Goal: Transaction & Acquisition: Download file/media

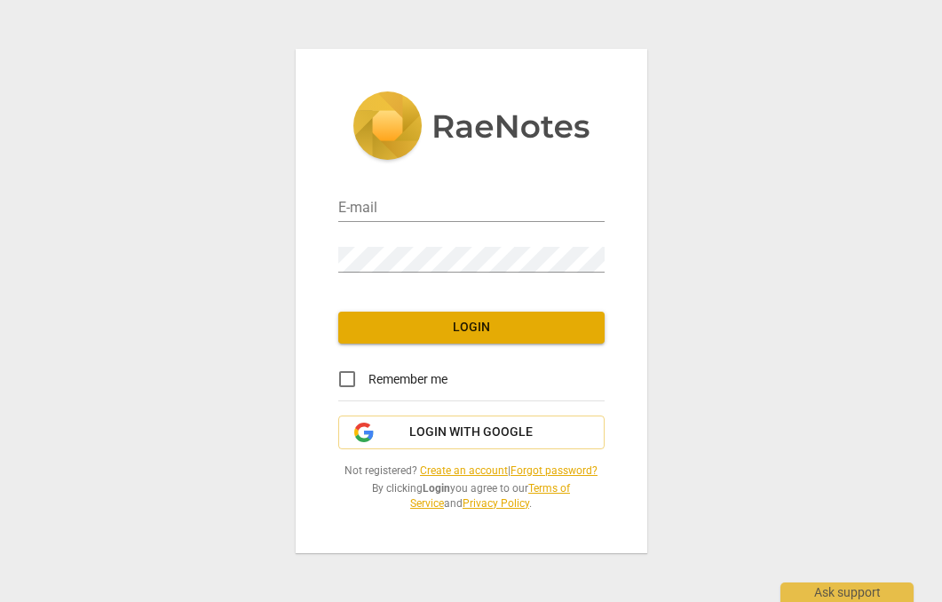
type input "[EMAIL_ADDRESS][DOMAIN_NAME]"
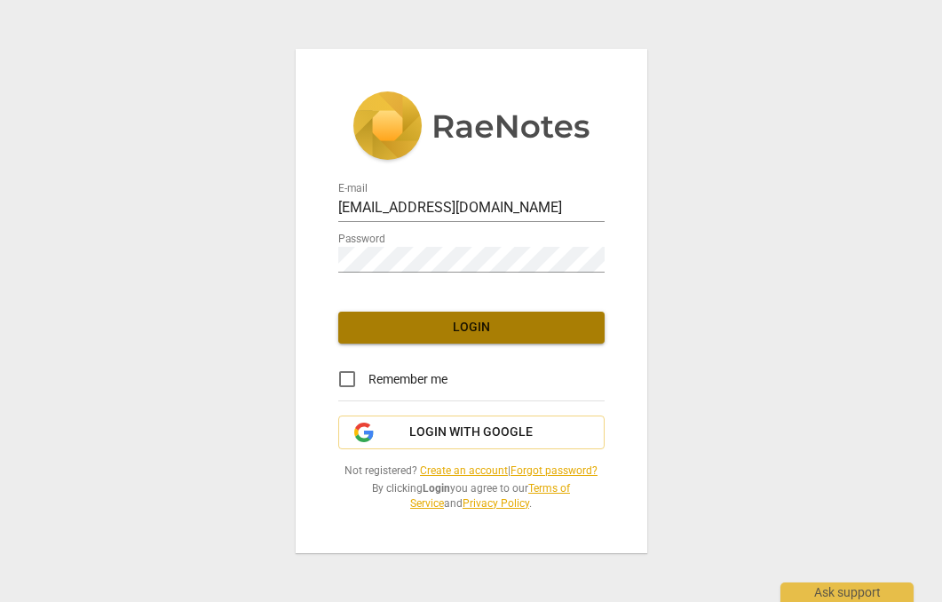
click at [409, 324] on span "Login" at bounding box center [472, 328] width 238 height 18
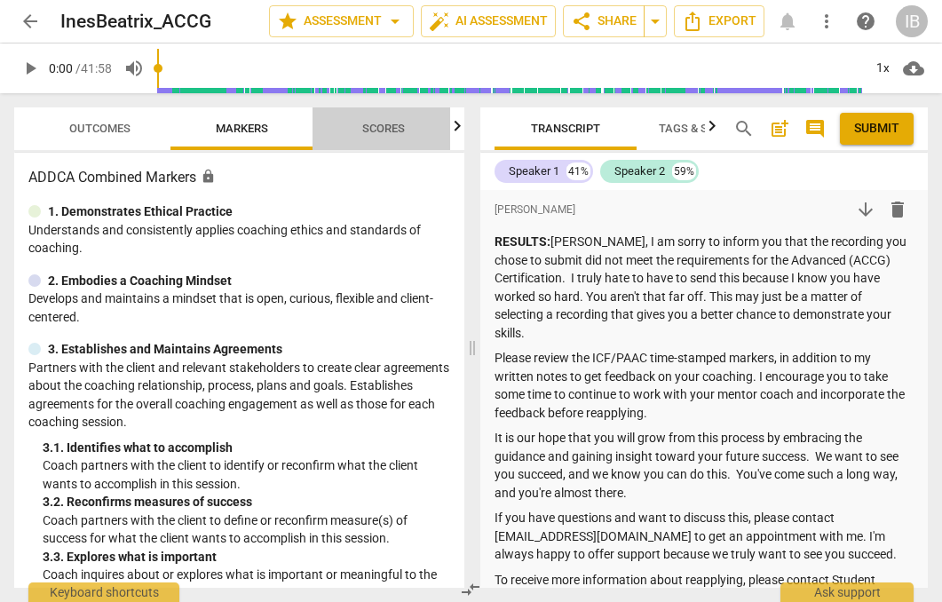
click at [375, 130] on span "Scores" at bounding box center [383, 128] width 43 height 13
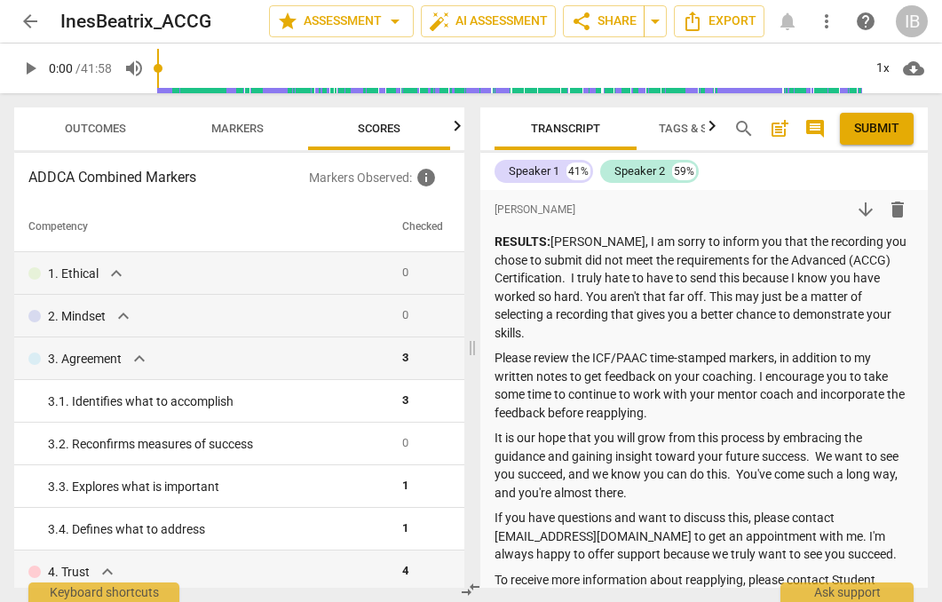
scroll to position [0, 4]
click at [101, 130] on span "Outcomes" at bounding box center [95, 128] width 61 height 13
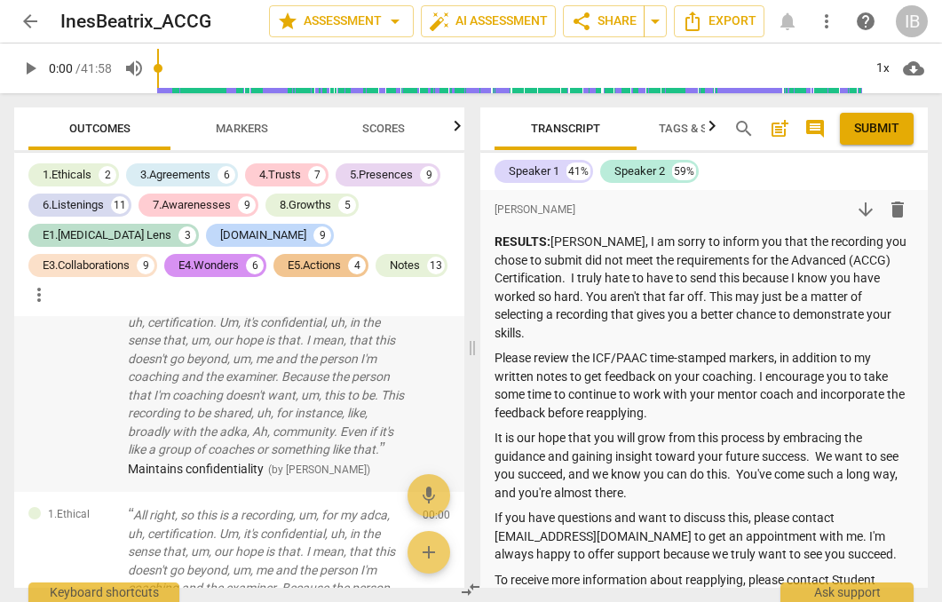
scroll to position [37, 0]
click at [279, 345] on p "All right, so this is a recording, um, for my adca, uh, certification. Um, it's…" at bounding box center [268, 375] width 281 height 164
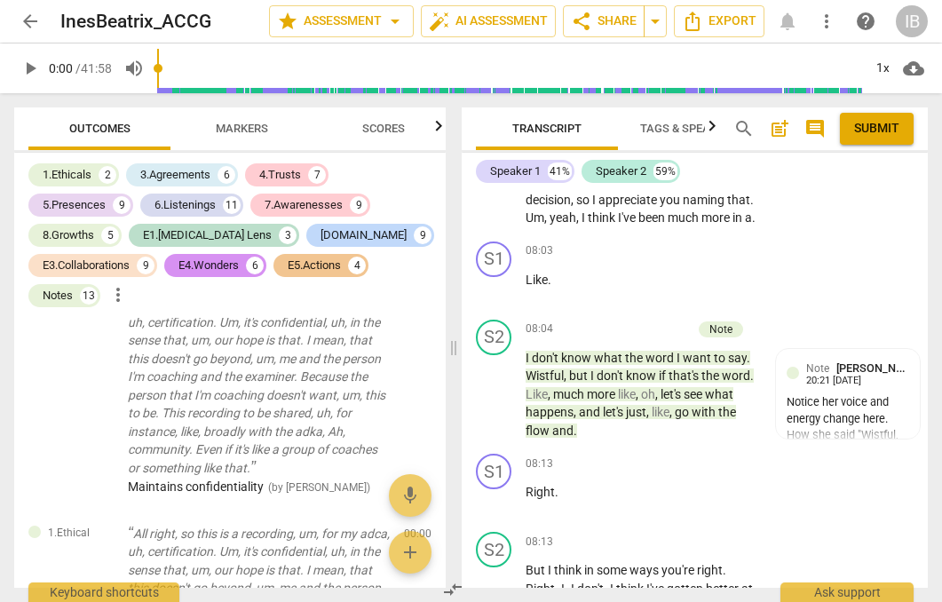
scroll to position [6232, 0]
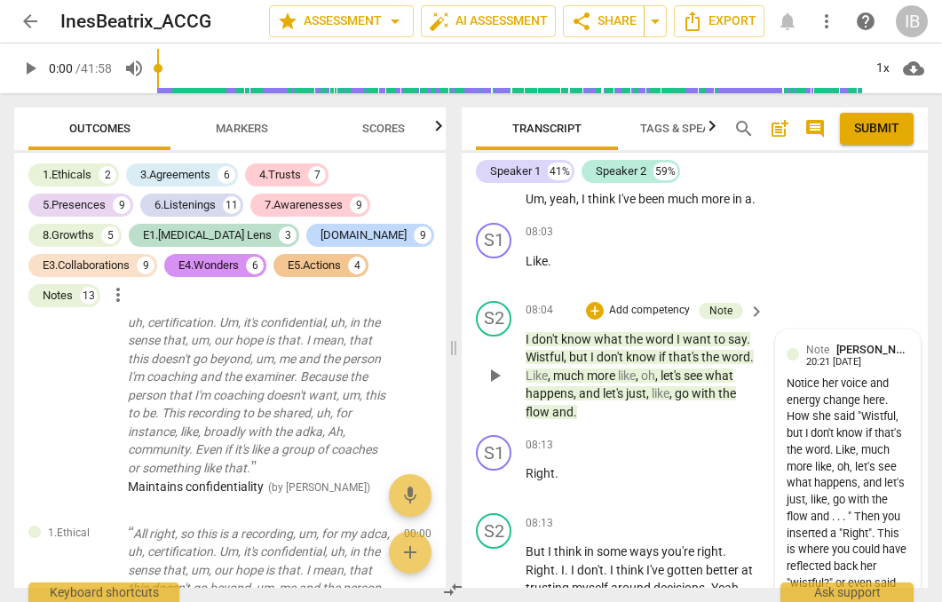
click at [813, 376] on div "Notice her voice and energy change here. How she said "Wistful, but I don't kno…" at bounding box center [848, 559] width 123 height 367
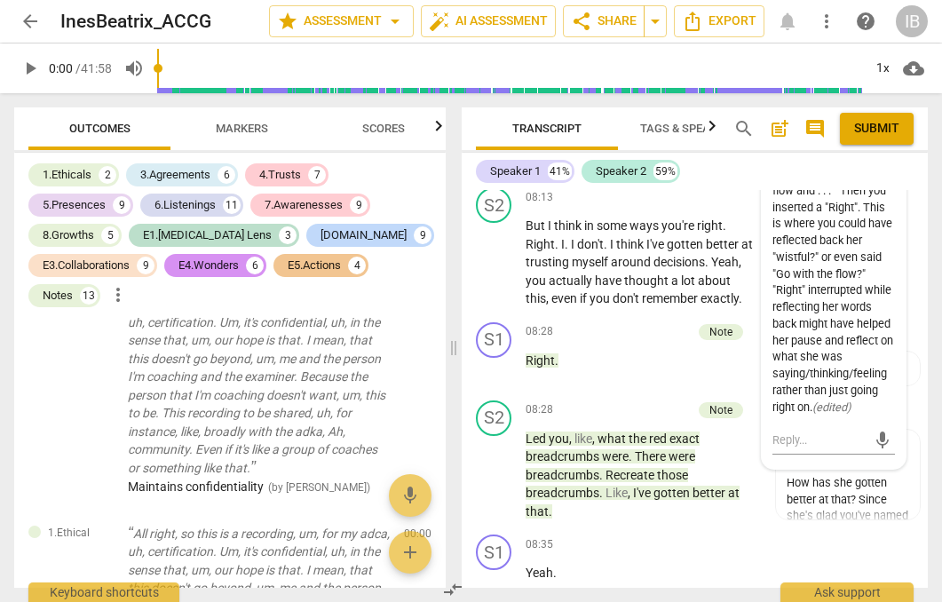
scroll to position [6602, 0]
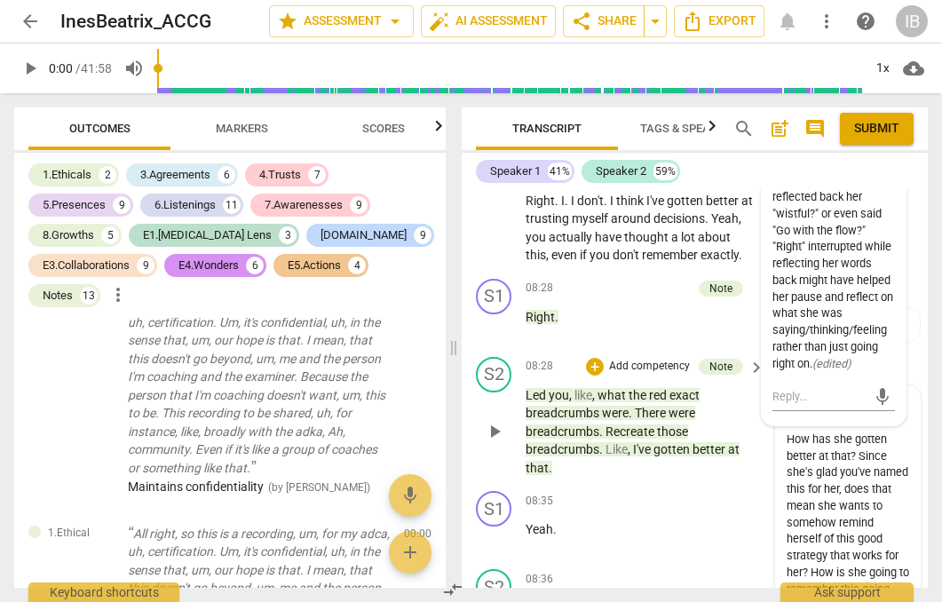
click at [824, 432] on div "How has she gotten better at that? Since she's glad you've named this for her, …" at bounding box center [848, 523] width 123 height 183
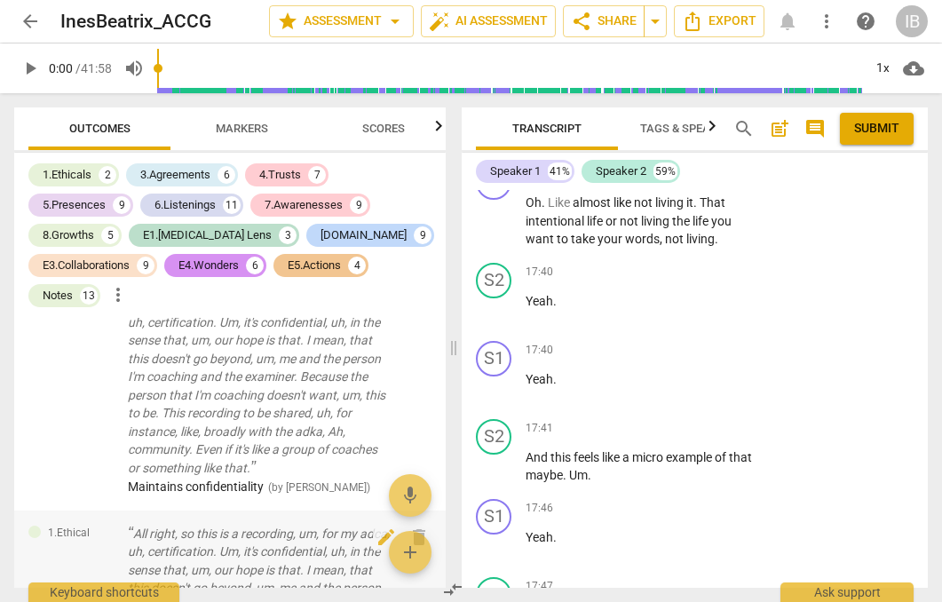
scroll to position [14413, 0]
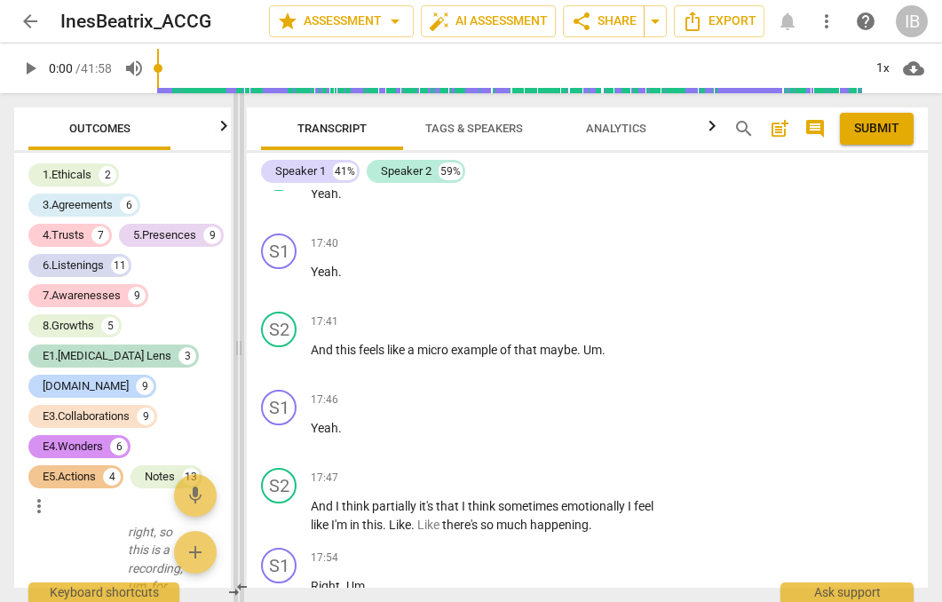
drag, startPoint x: 454, startPoint y: 347, endPoint x: 239, endPoint y: 336, distance: 215.2
click at [239, 336] on span at bounding box center [239, 347] width 11 height 509
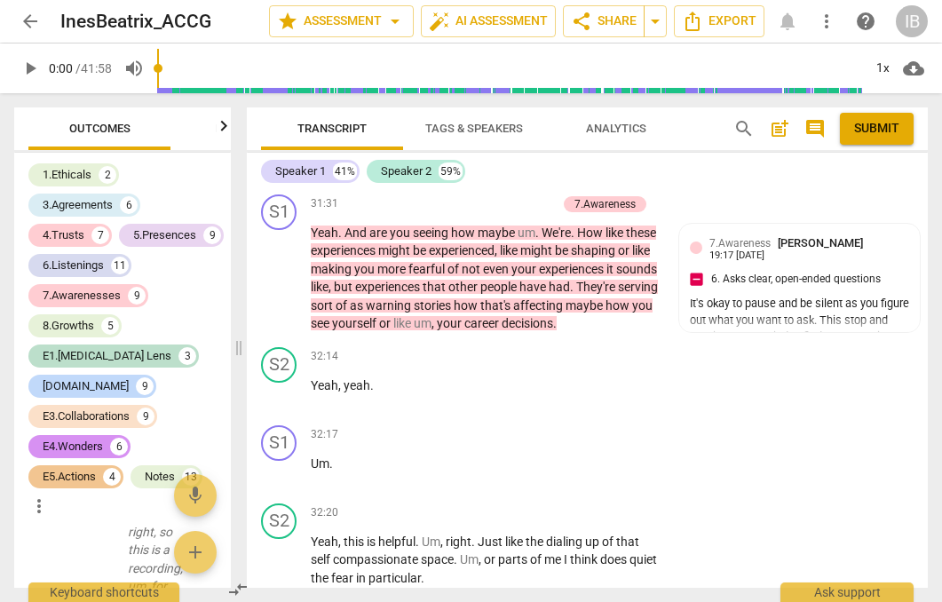
scroll to position [17669, 0]
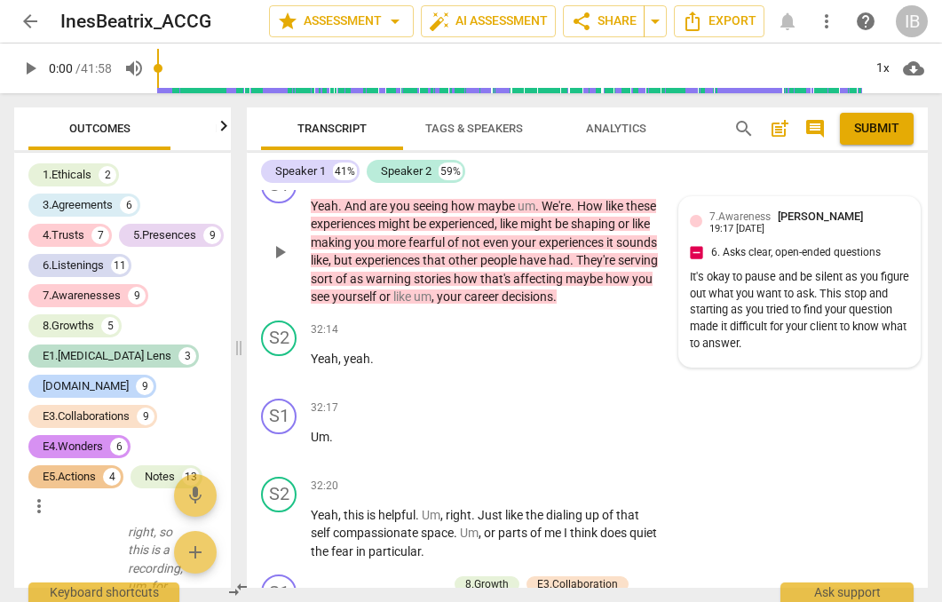
click at [724, 335] on div "7.Awareness [PERSON_NAME] 19:17 [DATE] 6. Asks clear, open-ended questions It's…" at bounding box center [799, 282] width 219 height 148
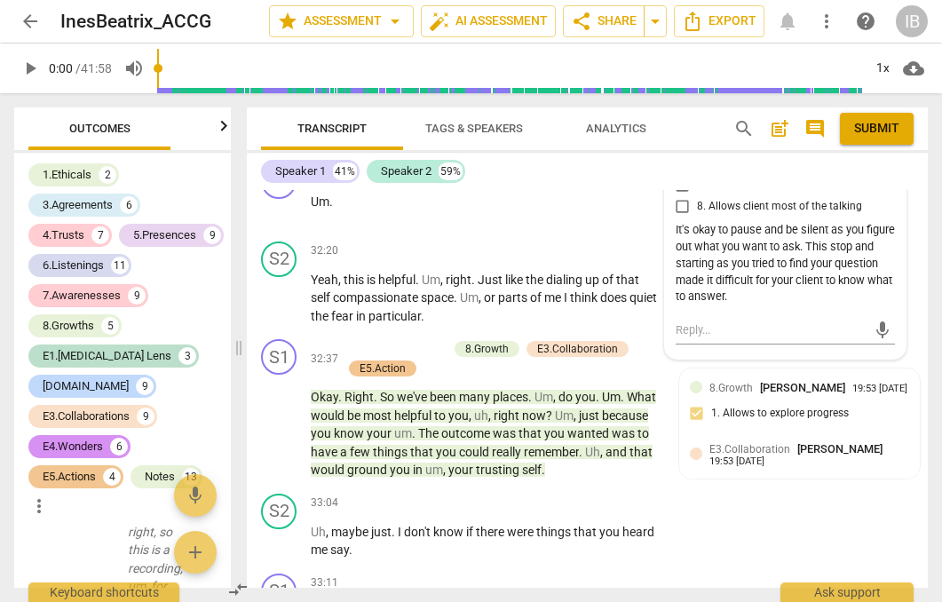
scroll to position [17968, 0]
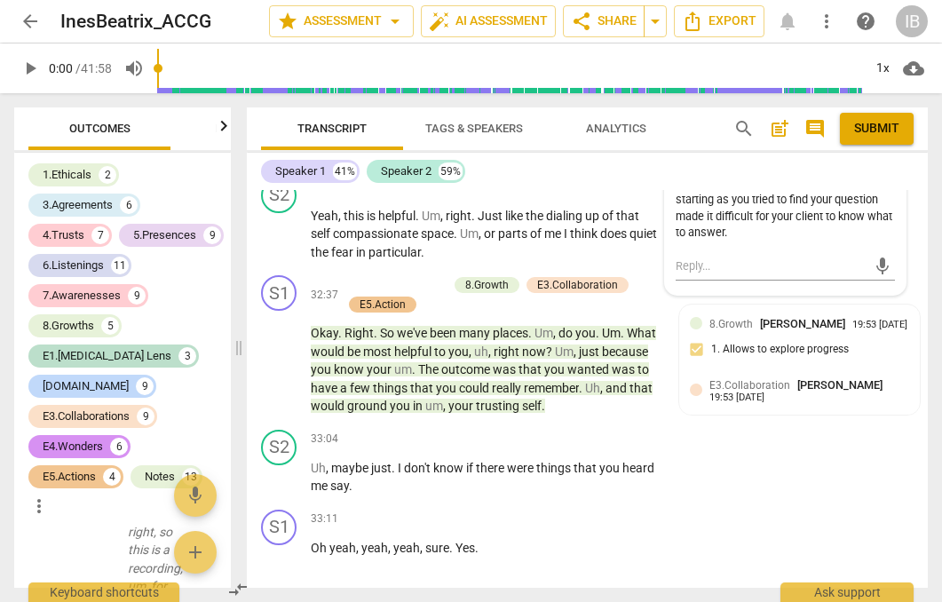
click at [490, 163] on div "32:17 + Add competency keyboard_arrow_right Um ." at bounding box center [490, 131] width 359 height 64
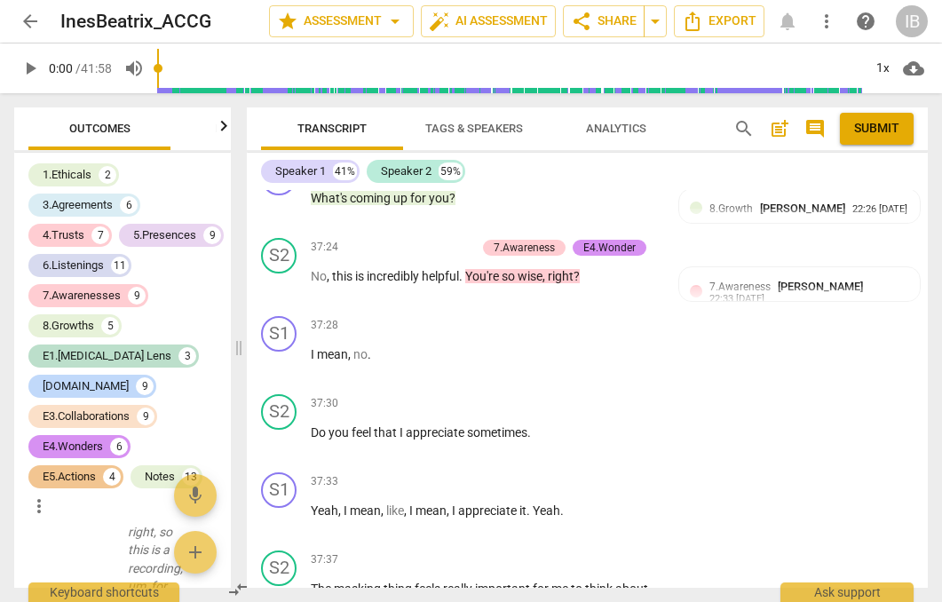
scroll to position [19493, 0]
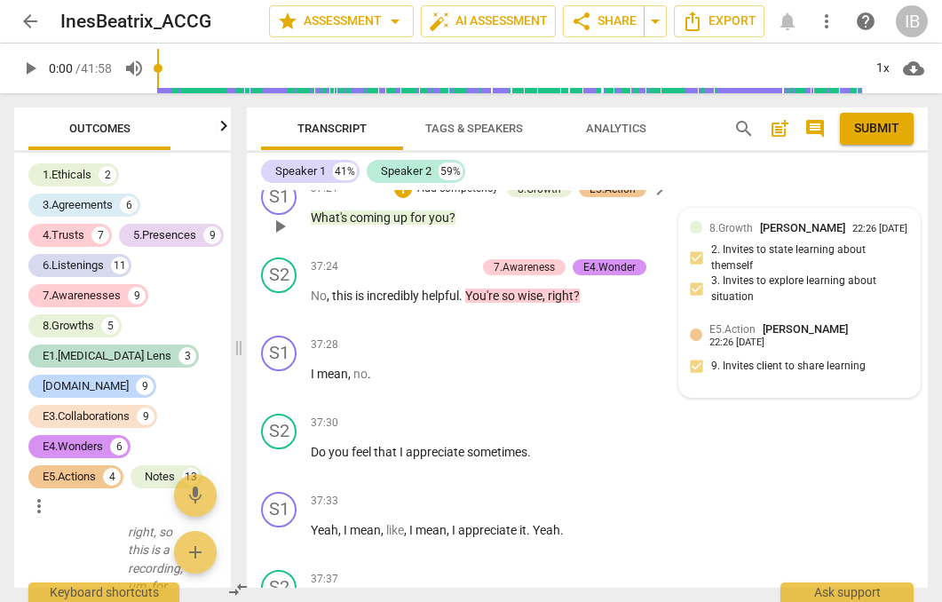
click at [852, 235] on div "22:26 [DATE]" at bounding box center [879, 230] width 55 height 12
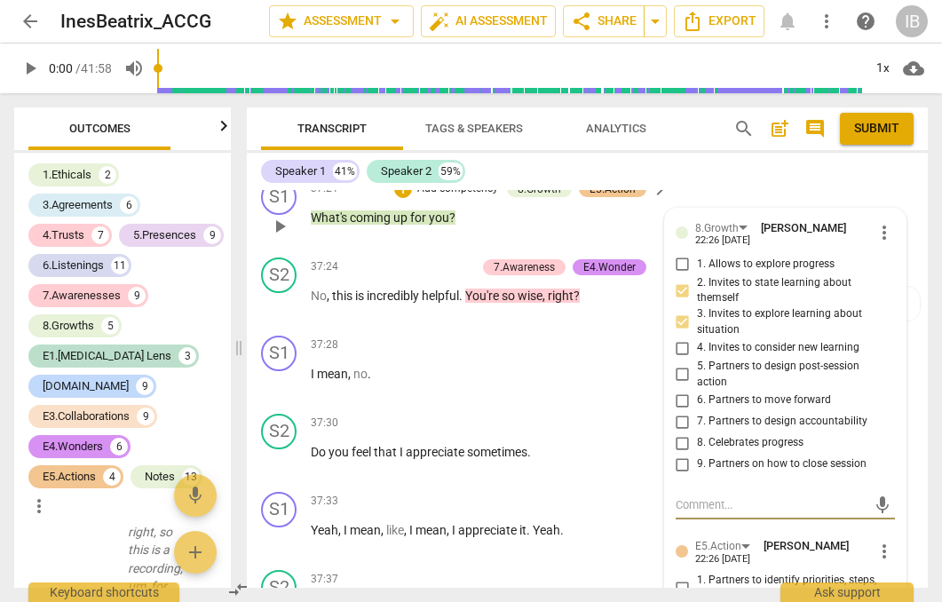
scroll to position [19715, 0]
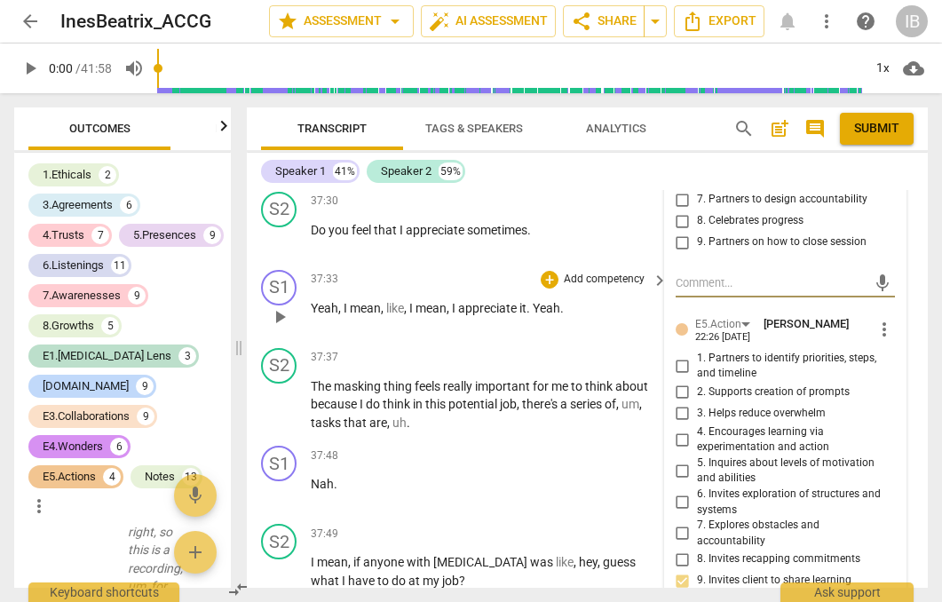
click at [590, 318] on p "Yeah , I mean , like , I mean , I appreciate it . Yeah ." at bounding box center [485, 308] width 348 height 19
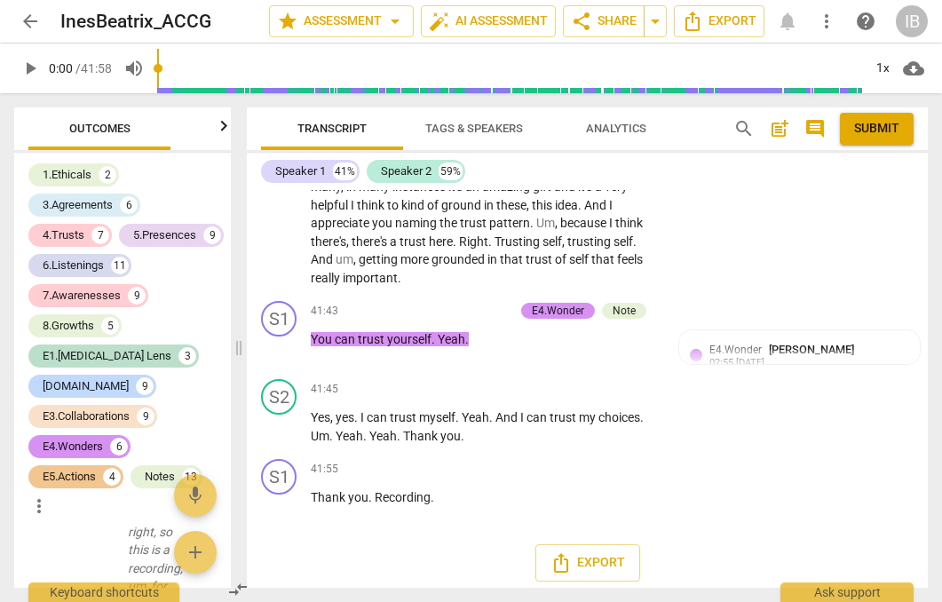
scroll to position [22033, 0]
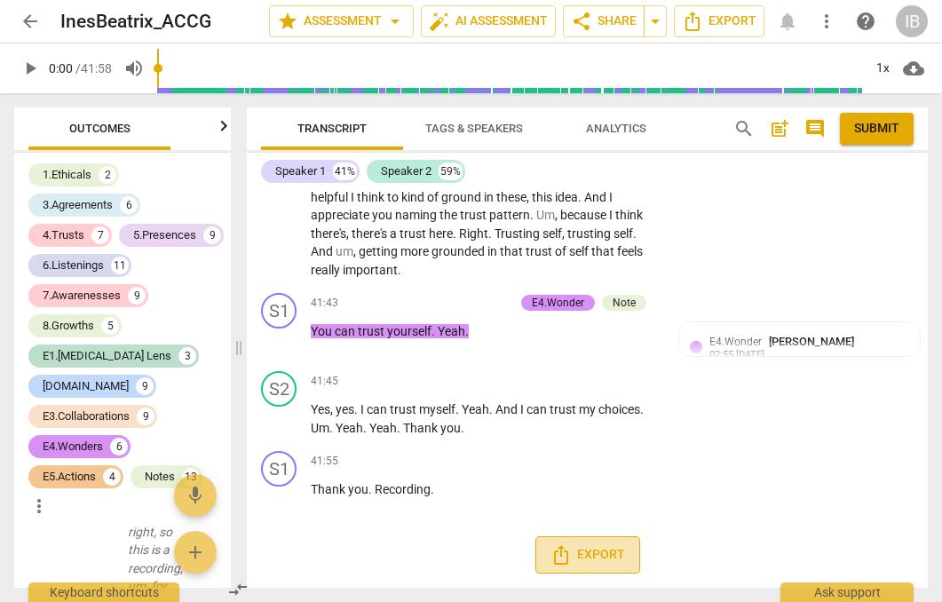
click at [590, 553] on span "Export" at bounding box center [588, 554] width 75 height 21
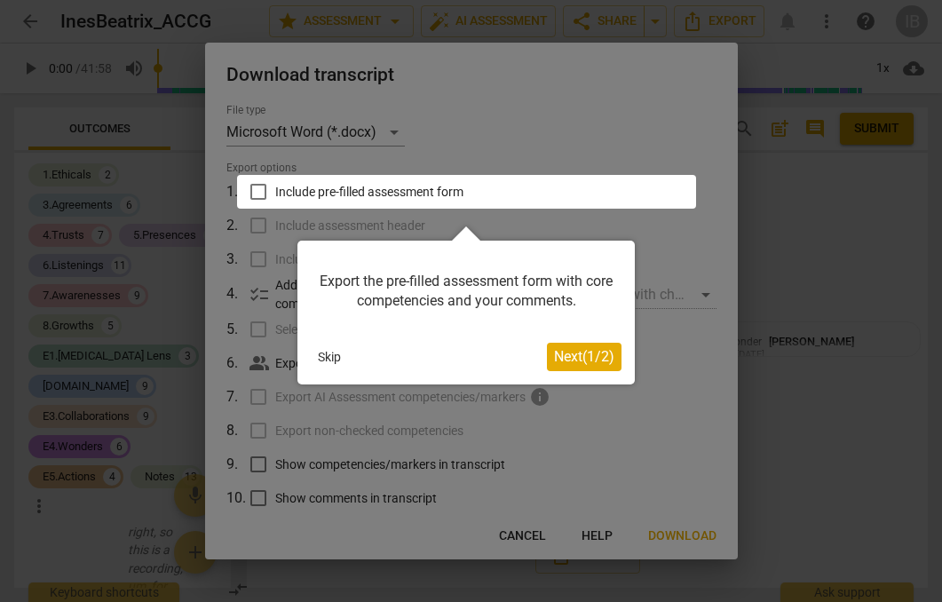
click at [251, 190] on div at bounding box center [466, 192] width 459 height 34
click at [588, 352] on span "Next ( 1 / 2 )" at bounding box center [584, 356] width 60 height 17
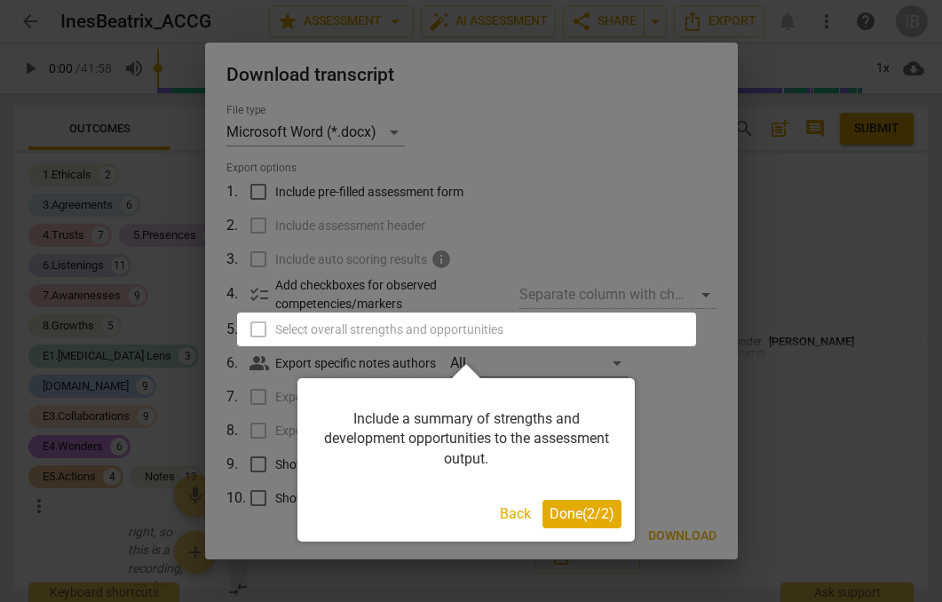
click at [560, 509] on span "Done ( 2 / 2 )" at bounding box center [582, 513] width 65 height 17
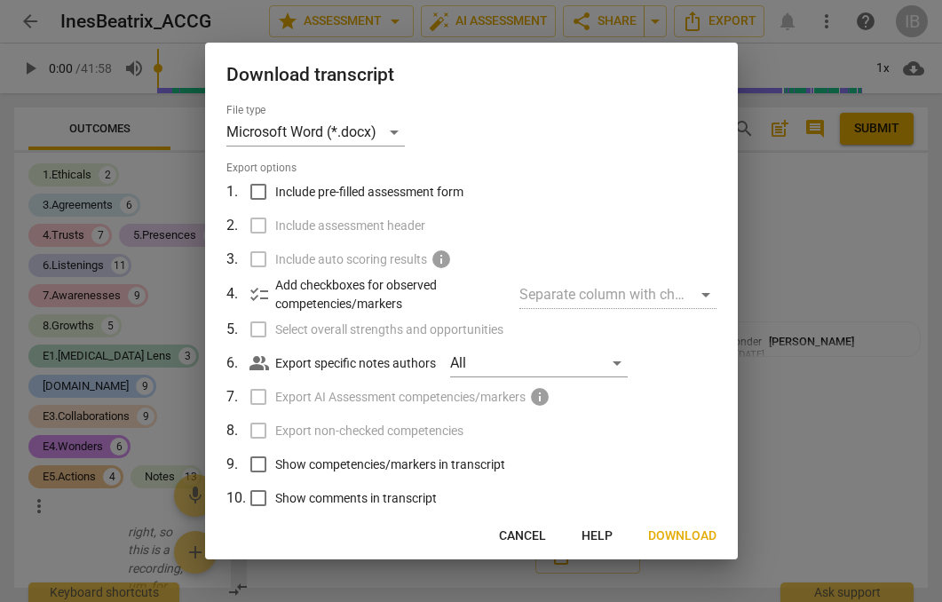
click at [251, 195] on input "Include pre-filled assessment form" at bounding box center [259, 192] width 34 height 34
checkbox input "true"
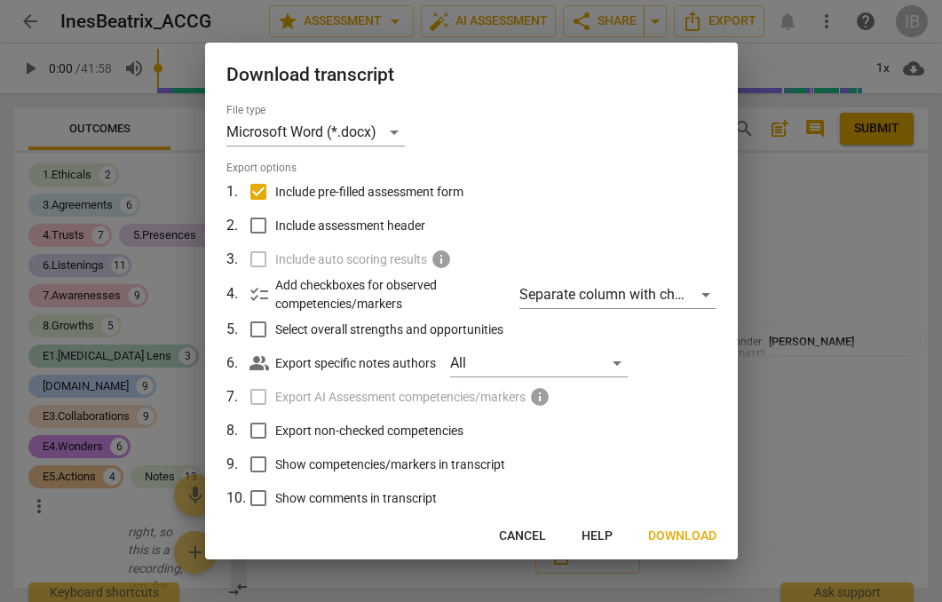
click at [255, 225] on input "Include assessment header" at bounding box center [259, 226] width 34 height 34
checkbox input "true"
click at [258, 495] on input "Show comments in transcript" at bounding box center [259, 498] width 34 height 34
checkbox input "true"
click at [258, 461] on input "Show competencies/markers in transcript" at bounding box center [259, 465] width 34 height 34
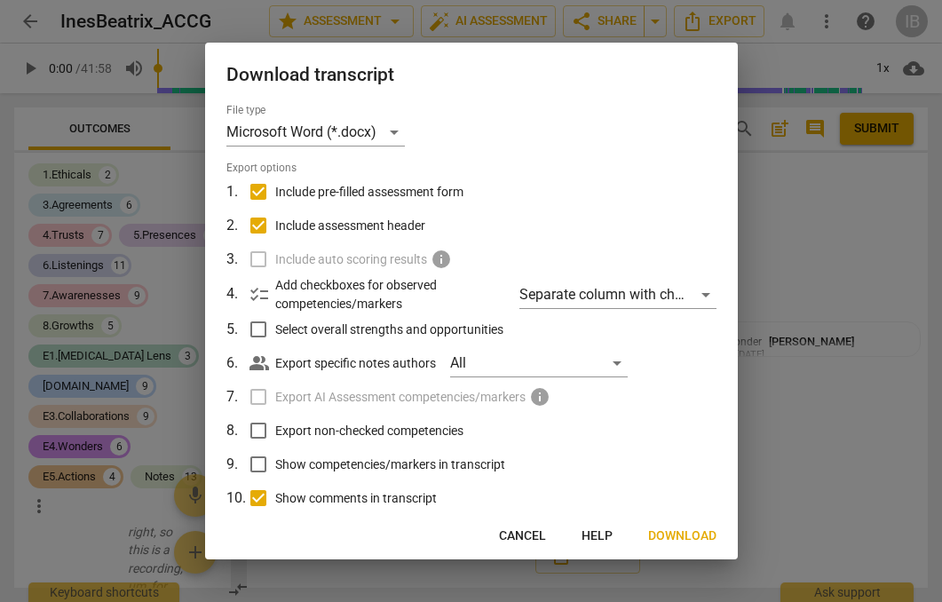
checkbox input "true"
click at [252, 422] on input "Export non-checked competencies" at bounding box center [259, 431] width 34 height 34
checkbox input "true"
click at [258, 324] on input "Select overall strengths and opportunities" at bounding box center [259, 330] width 34 height 34
checkbox input "true"
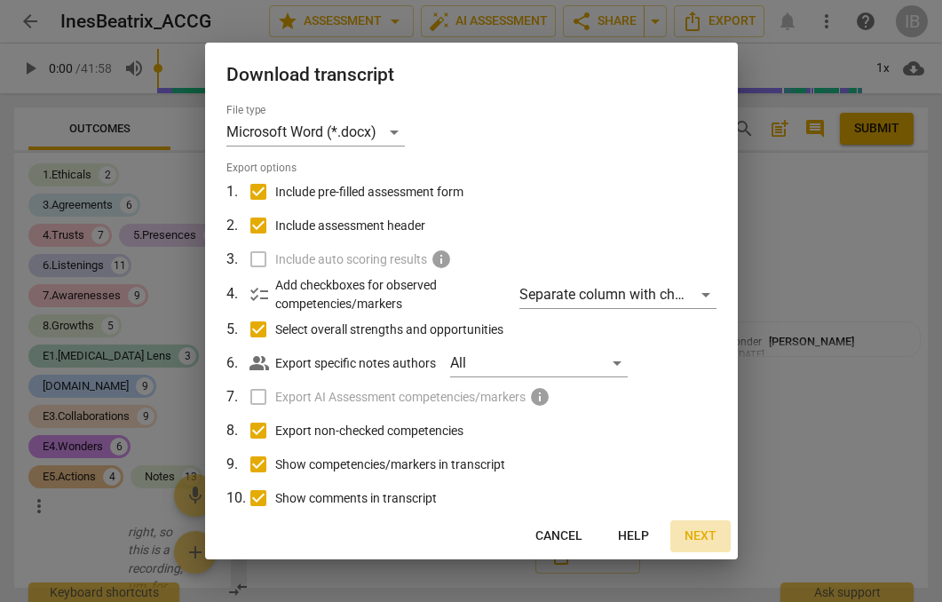
click at [706, 531] on span "Next" at bounding box center [701, 536] width 32 height 18
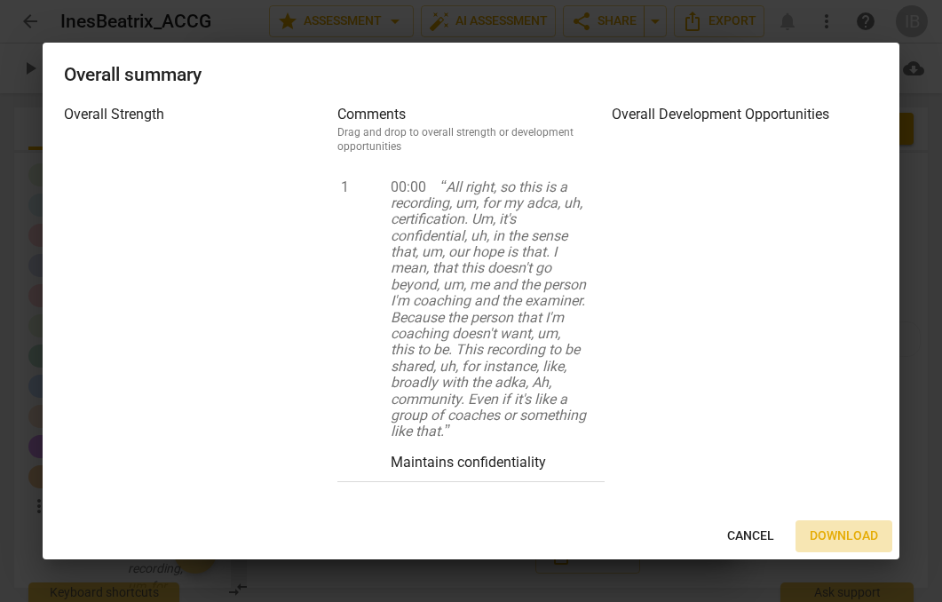
click at [820, 530] on span "Download" at bounding box center [844, 536] width 68 height 18
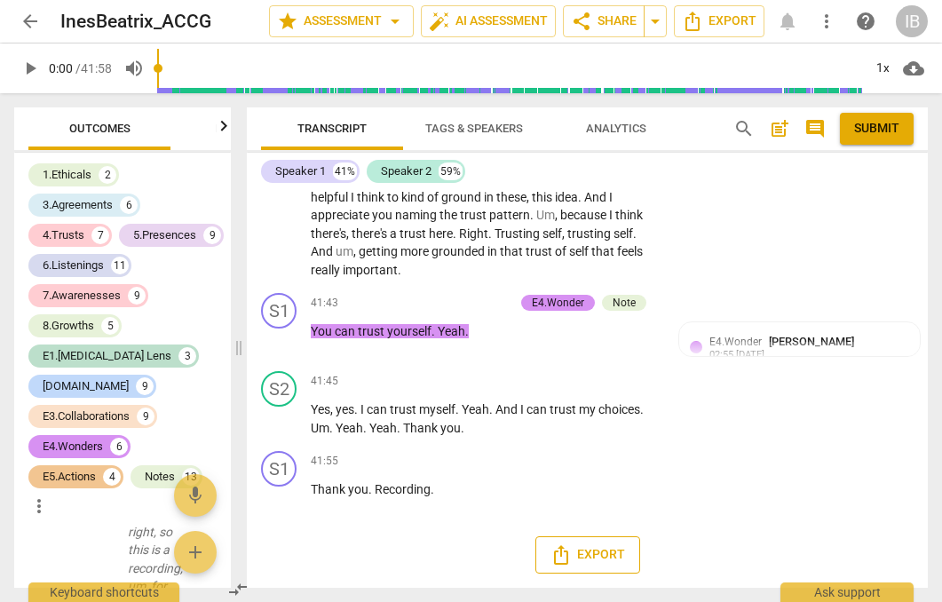
click at [596, 556] on span "Export" at bounding box center [588, 554] width 75 height 21
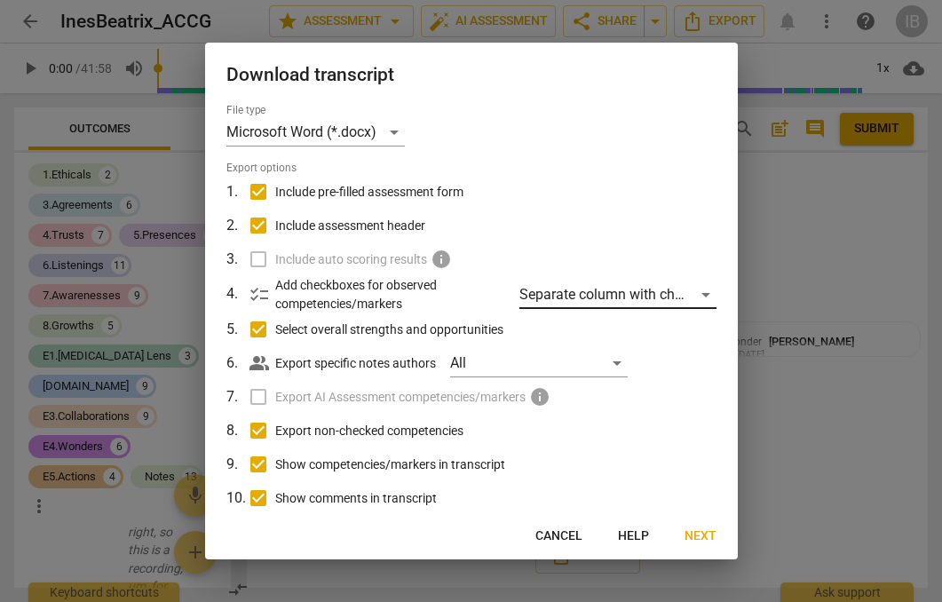
scroll to position [71, 0]
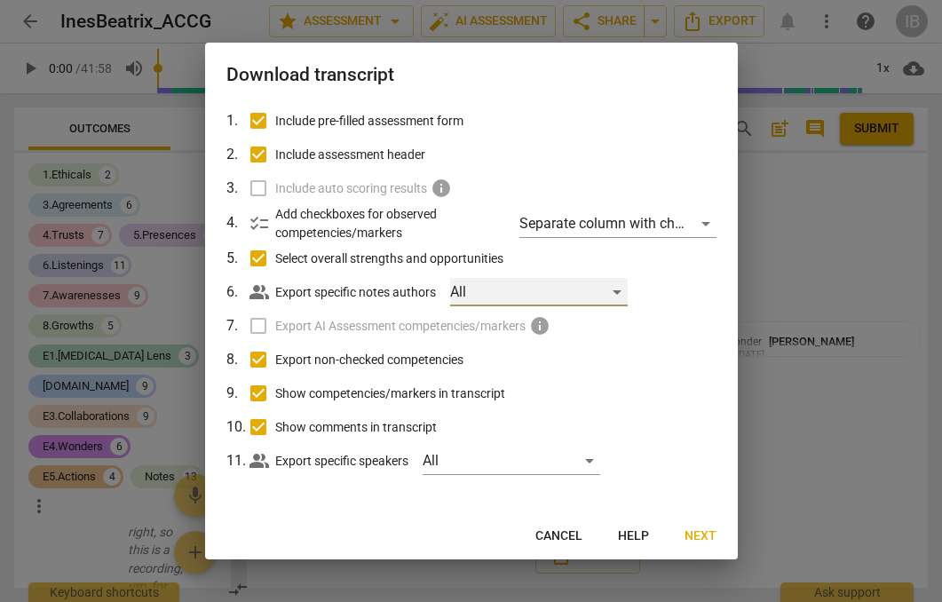
click at [565, 295] on div "All" at bounding box center [539, 292] width 178 height 28
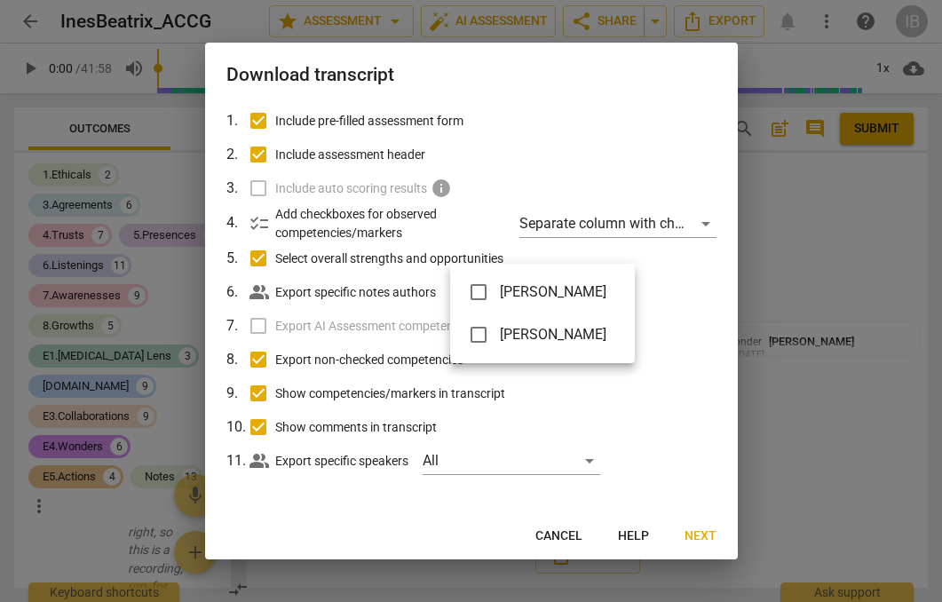
click at [674, 289] on div at bounding box center [471, 301] width 942 height 602
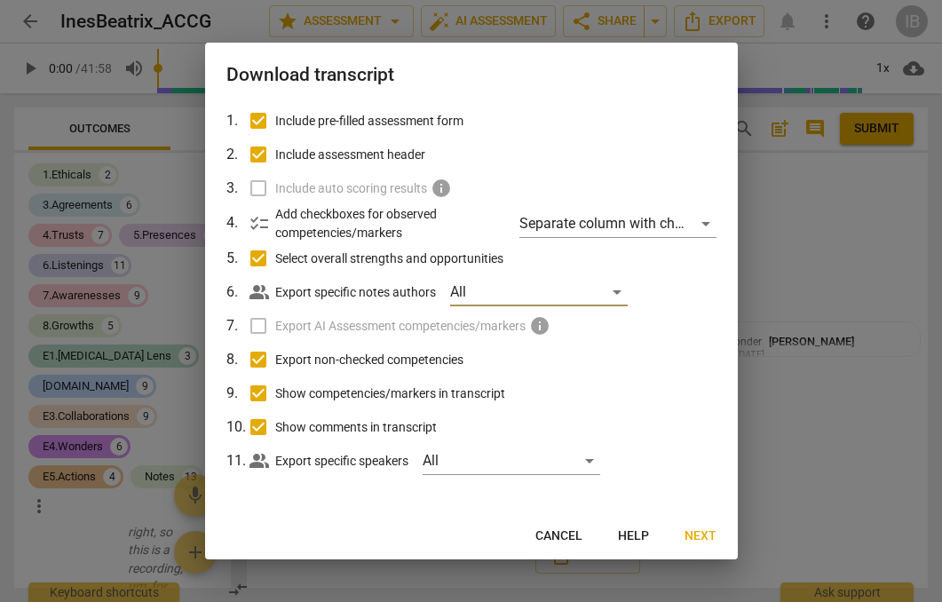
click at [544, 537] on span "Cancel" at bounding box center [558, 536] width 47 height 18
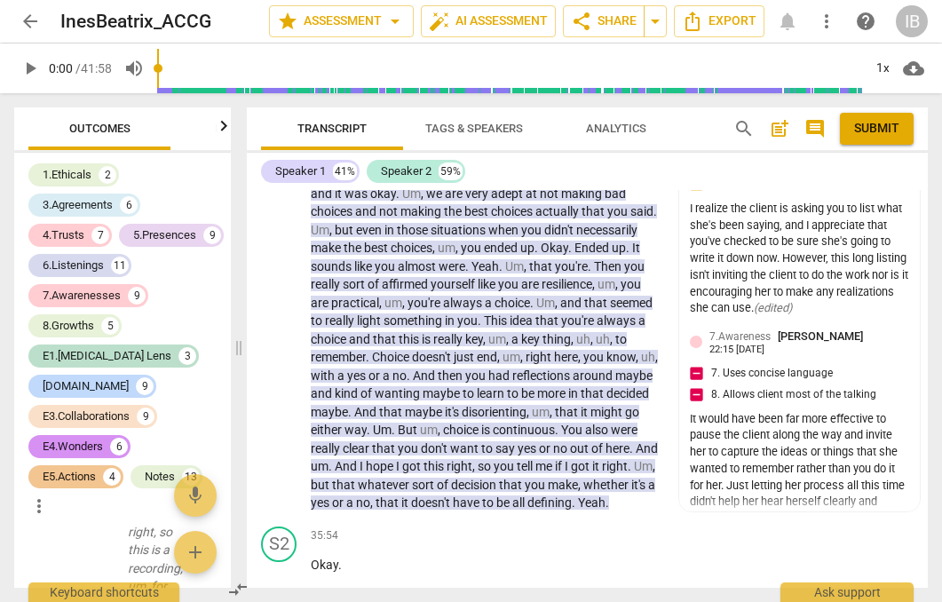
scroll to position [18626, 0]
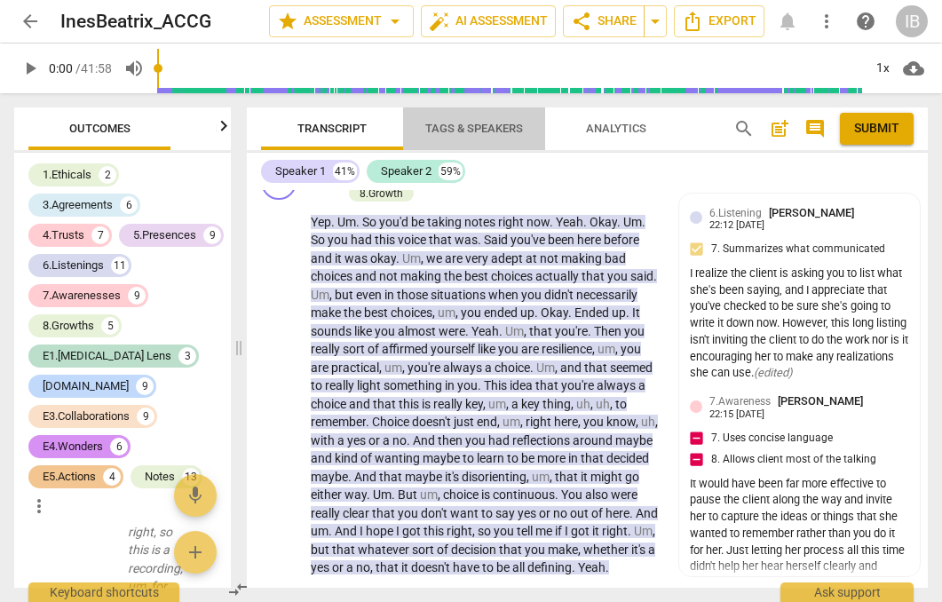
click at [471, 125] on span "Tags & Speakers" at bounding box center [474, 128] width 98 height 13
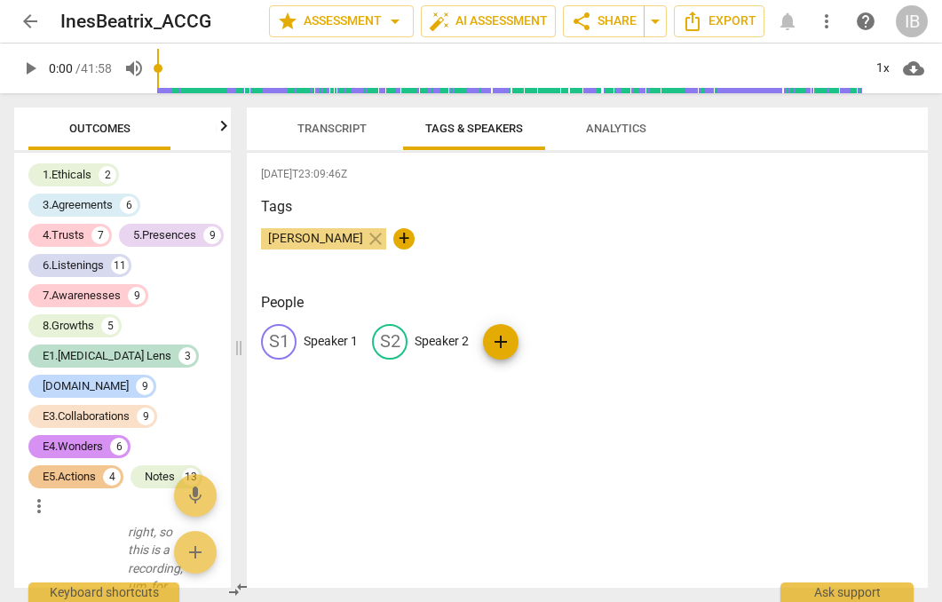
click at [336, 117] on span "Transcript" at bounding box center [332, 129] width 112 height 24
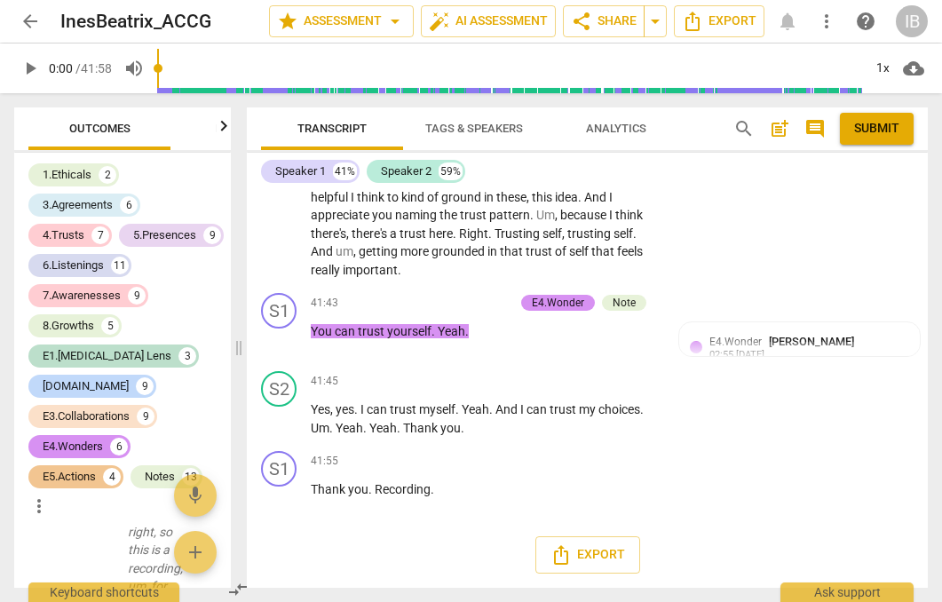
scroll to position [22033, 0]
drag, startPoint x: 256, startPoint y: 235, endPoint x: 412, endPoint y: 517, distance: 321.9
click at [412, 517] on div "format_bold format_list_bulleted [PERSON_NAME] arrow_downward delete RESULTS: […" at bounding box center [587, 389] width 681 height 398
copy div "lorem_ipsumdol sitame CONSECT: Adip, E se doeiu te incidi utl etdo mag aliquaen…"
